Goal: Navigation & Orientation: Understand site structure

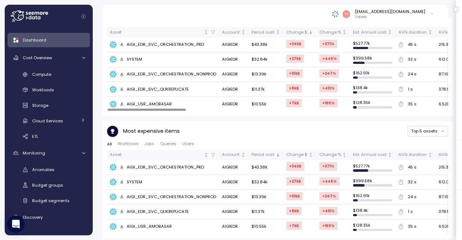
scroll to position [448, 0]
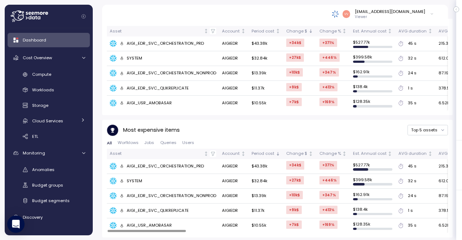
click at [177, 163] on div "AIGI_EDR_SVC_ORCHESTRATION_PRD" at bounding box center [163, 166] width 107 height 7
click at [370, 167] on td "$ 527.77k" at bounding box center [372, 166] width 45 height 15
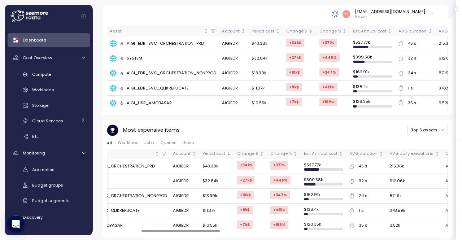
scroll to position [0, 0]
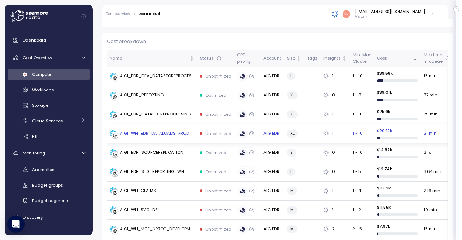
scroll to position [216, 0]
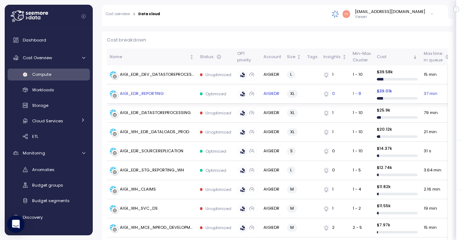
click at [390, 93] on p "$ 39.01k" at bounding box center [397, 91] width 41 height 6
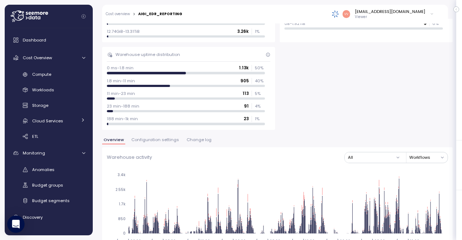
scroll to position [490, 0]
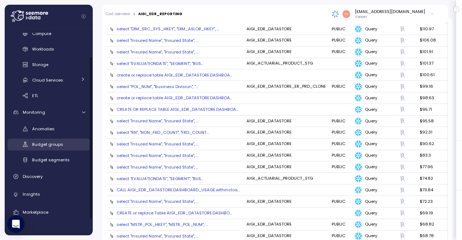
scroll to position [41, 0]
click at [62, 145] on span "Budget groups" at bounding box center [47, 144] width 31 height 6
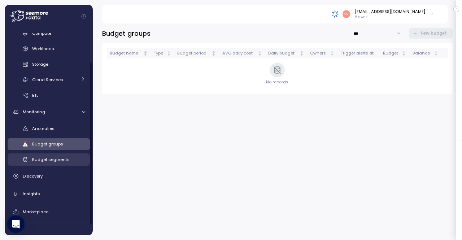
click at [59, 162] on span "Budget segments" at bounding box center [51, 160] width 38 height 6
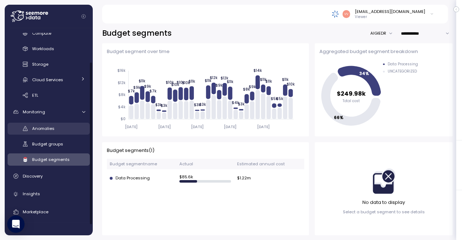
click at [54, 131] on span "Anomalies" at bounding box center [43, 129] width 22 height 6
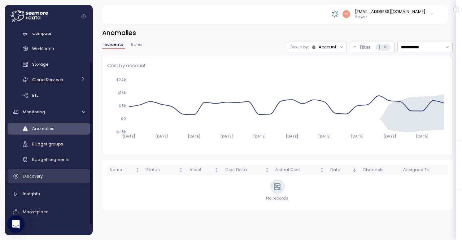
click at [50, 173] on div "Discovery" at bounding box center [54, 176] width 62 height 7
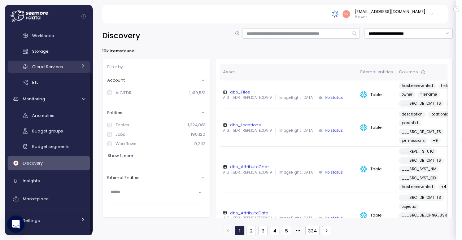
click at [82, 66] on icon at bounding box center [83, 66] width 5 height 5
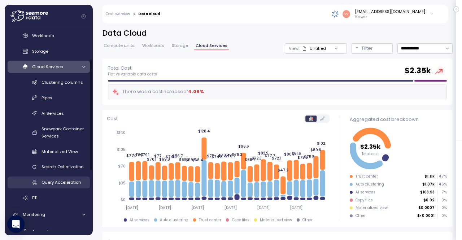
click at [56, 182] on span "Query Acceleration" at bounding box center [62, 182] width 40 height 6
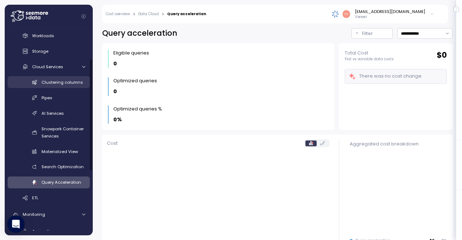
click at [65, 79] on span "Clustering columns" at bounding box center [63, 82] width 42 height 6
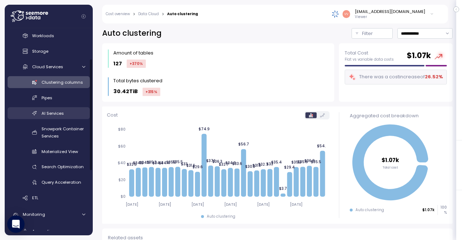
click at [61, 112] on span "AI Services" at bounding box center [53, 113] width 22 height 6
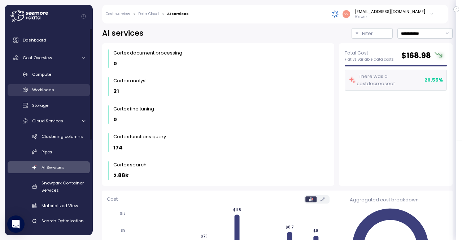
click at [50, 89] on span "Workloads" at bounding box center [43, 90] width 22 height 6
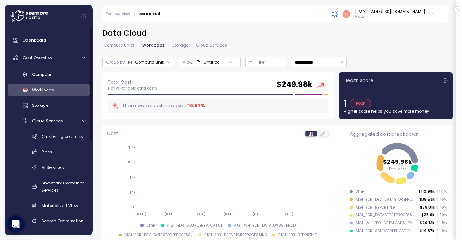
click at [308, 46] on div "**********" at bounding box center [277, 55] width 351 height 25
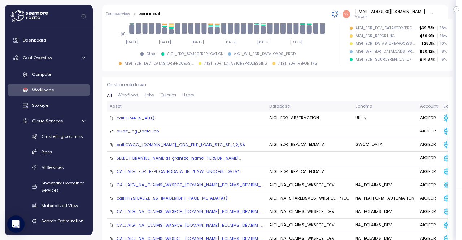
scroll to position [172, 0]
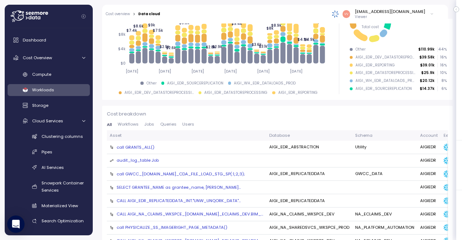
click at [136, 146] on div "call GRANTS_ALL()" at bounding box center [136, 147] width 38 height 6
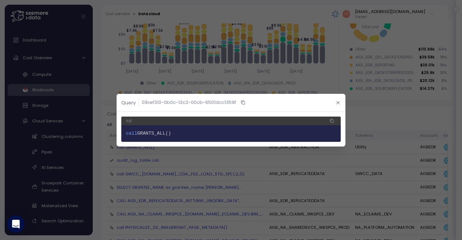
click at [335, 104] on button "button" at bounding box center [338, 103] width 8 height 8
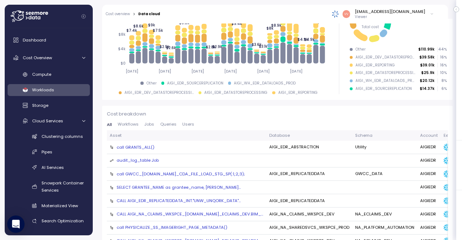
click at [147, 158] on div "audit_log_table Job" at bounding box center [138, 160] width 42 height 6
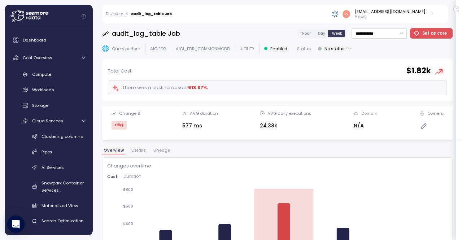
click at [119, 16] on link "Discovery" at bounding box center [114, 14] width 17 height 4
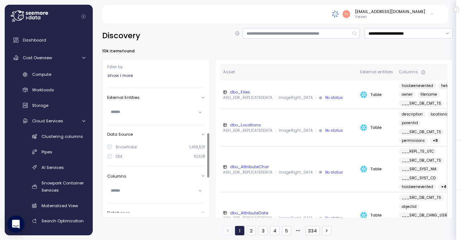
scroll to position [181, 0]
